Goal: Register for event/course

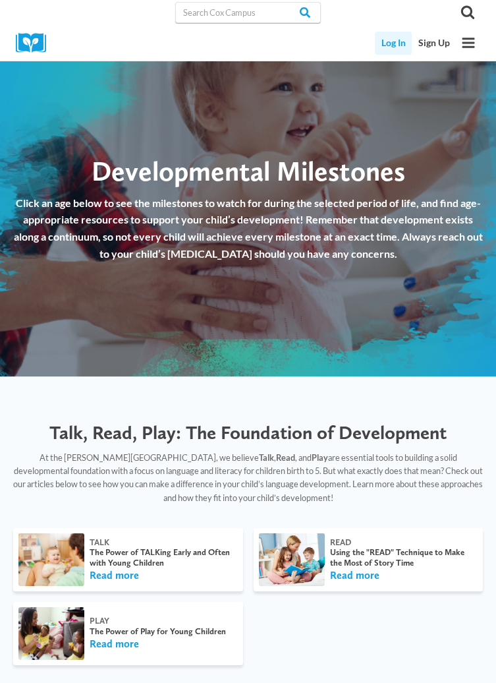
click at [395, 41] on link "Log In" at bounding box center [393, 43] width 37 height 23
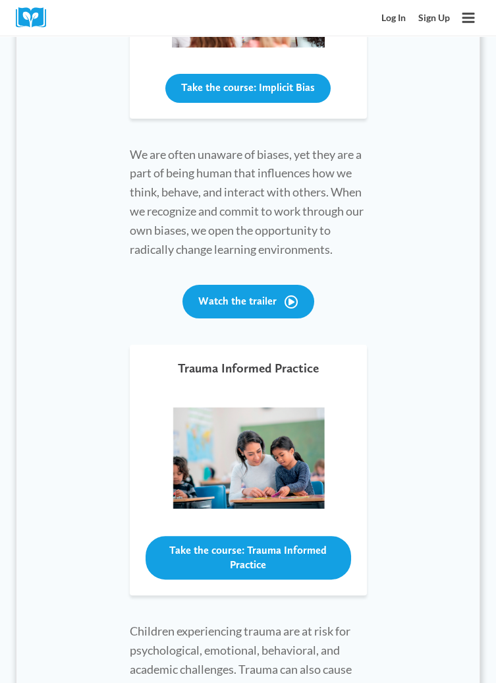
scroll to position [683, 0]
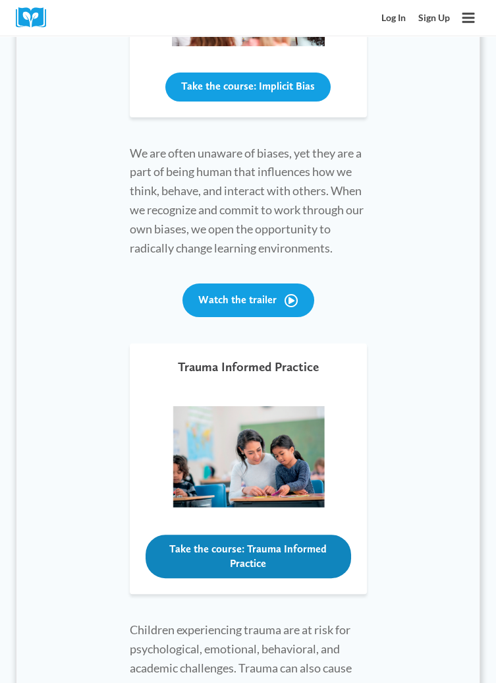
click at [258, 545] on button "Take the course: Trauma Informed Practice" at bounding box center [249, 555] width 206 height 43
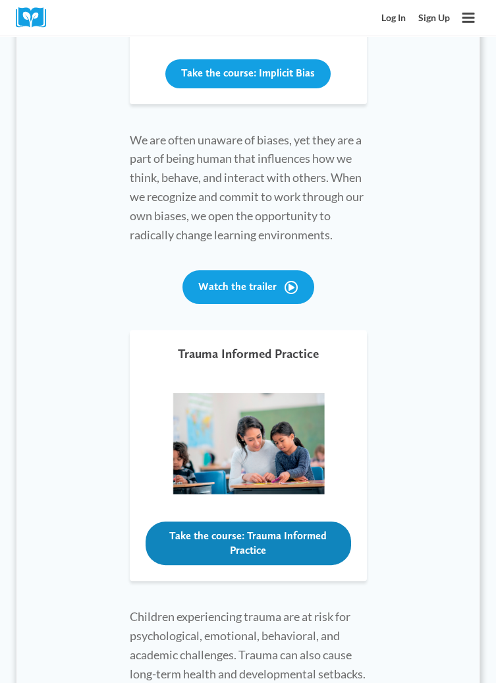
scroll to position [735, 0]
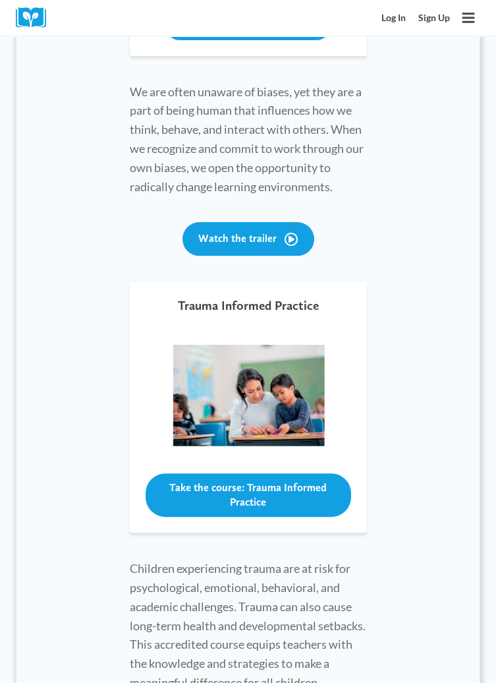
scroll to position [746, 0]
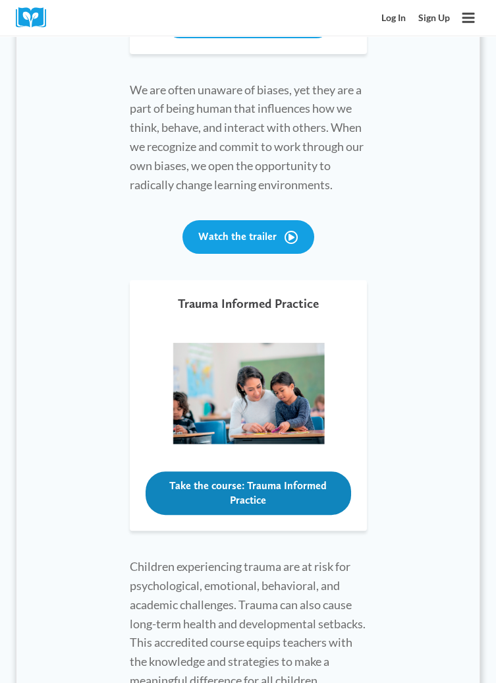
click at [313, 488] on button "Take the course: Trauma Informed Practice" at bounding box center [249, 492] width 206 height 43
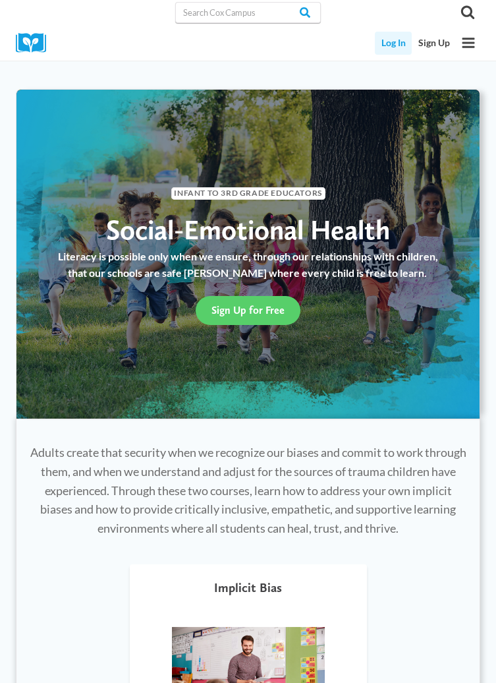
click at [395, 38] on link "Log In" at bounding box center [393, 43] width 37 height 23
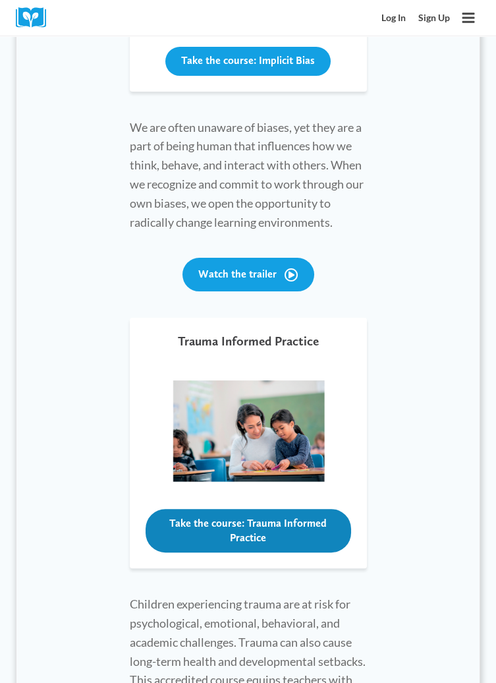
click at [259, 523] on button "Take the course: Trauma Informed Practice" at bounding box center [249, 530] width 206 height 43
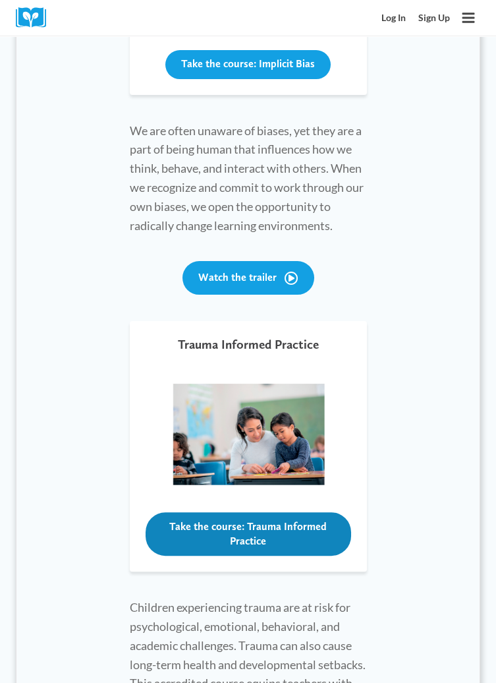
scroll to position [713, 0]
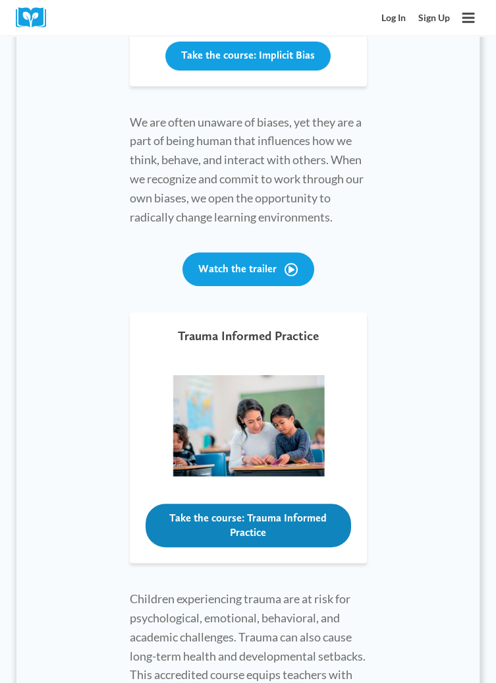
click at [251, 519] on button "Take the course: Trauma Informed Practice" at bounding box center [249, 524] width 206 height 43
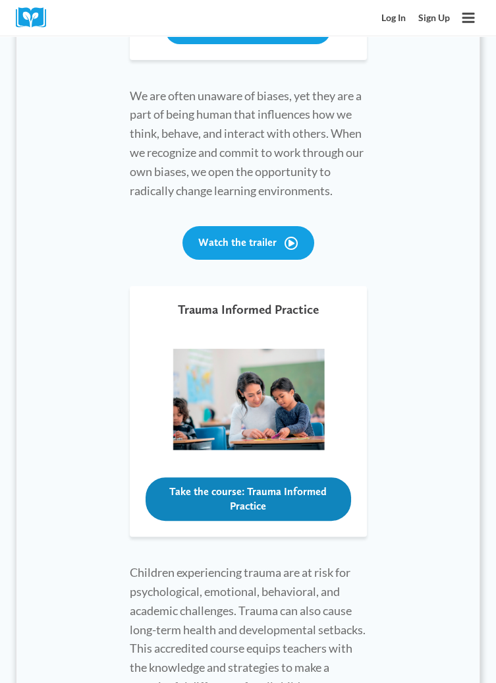
scroll to position [766, 0]
